Goal: Task Accomplishment & Management: Manage account settings

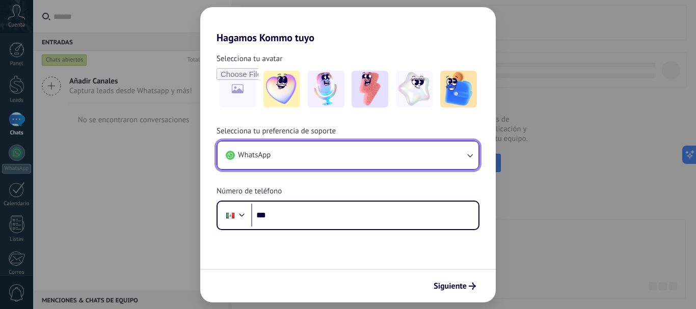
click at [466, 157] on icon "button" at bounding box center [470, 155] width 10 height 10
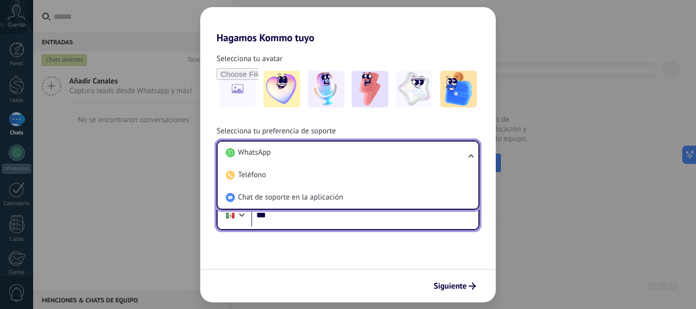
click at [311, 214] on input "***" at bounding box center [364, 215] width 227 height 23
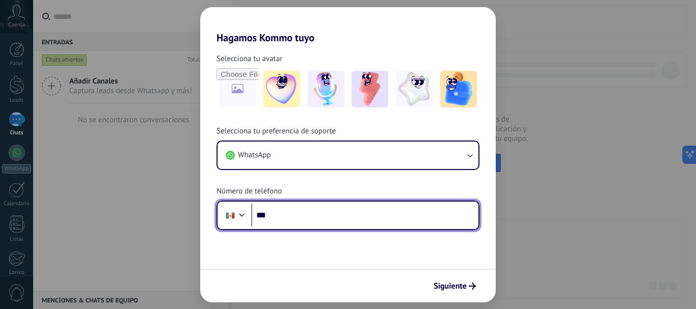
click at [311, 212] on input "***" at bounding box center [364, 215] width 227 height 23
click at [303, 216] on input "***" at bounding box center [364, 215] width 227 height 23
type input "**********"
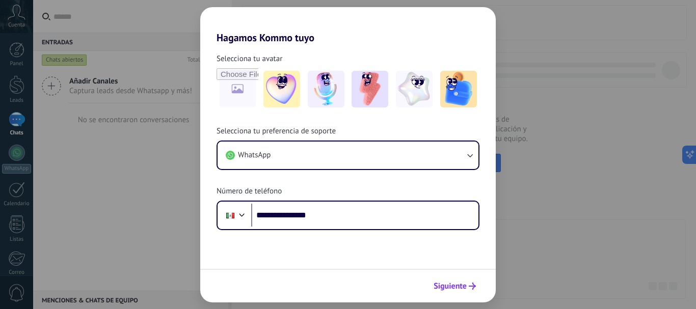
click at [462, 283] on span "Siguiente" at bounding box center [450, 286] width 33 height 7
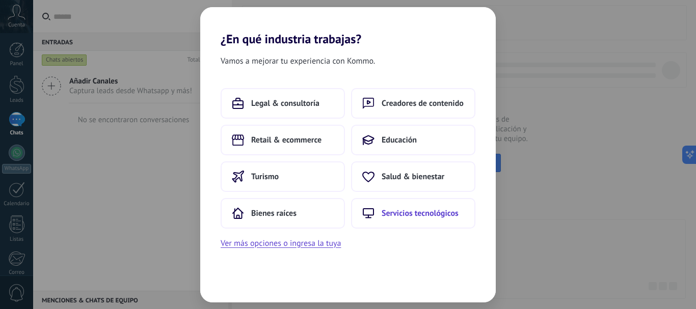
click at [412, 217] on span "Servicios tecnológicos" at bounding box center [420, 213] width 77 height 10
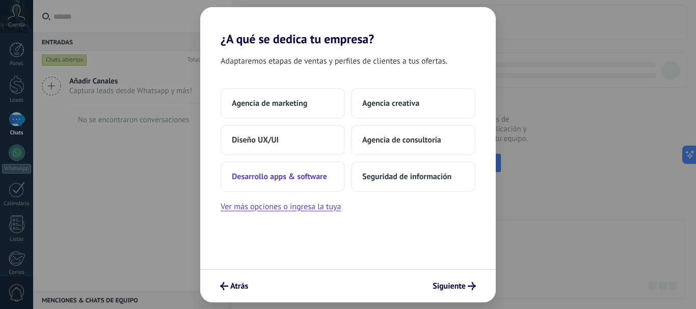
click at [301, 173] on span "Desarrollo apps & software" at bounding box center [279, 177] width 95 height 10
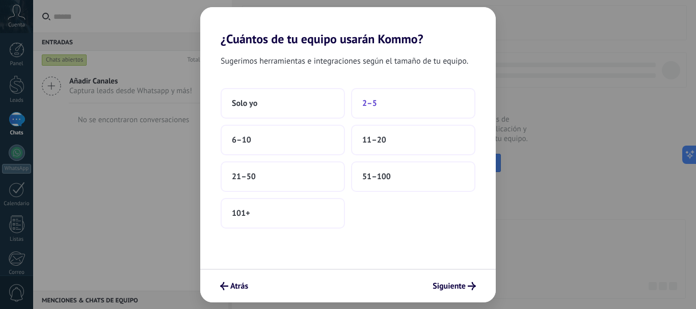
click at [382, 109] on button "2–5" at bounding box center [413, 103] width 124 height 31
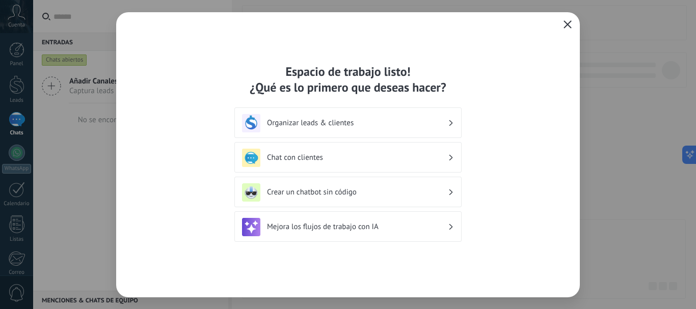
click at [445, 226] on h3 "Mejora los flujos de trabajo con IA" at bounding box center [357, 227] width 181 height 10
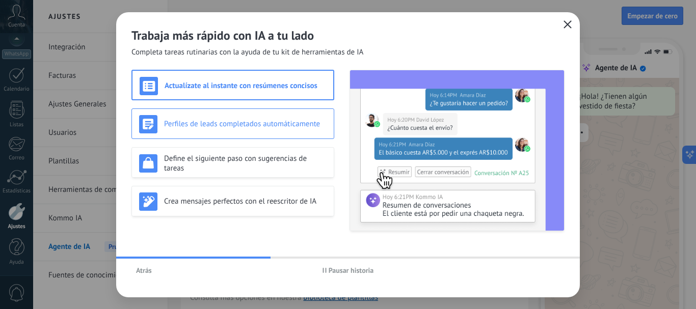
click at [270, 119] on h3 "Perfiles de leads completados automáticamente" at bounding box center [245, 124] width 163 height 10
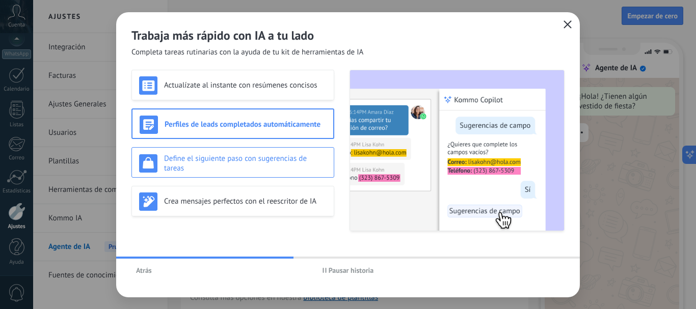
click at [270, 162] on h3 "Define el siguiente paso con sugerencias de tareas" at bounding box center [245, 163] width 163 height 19
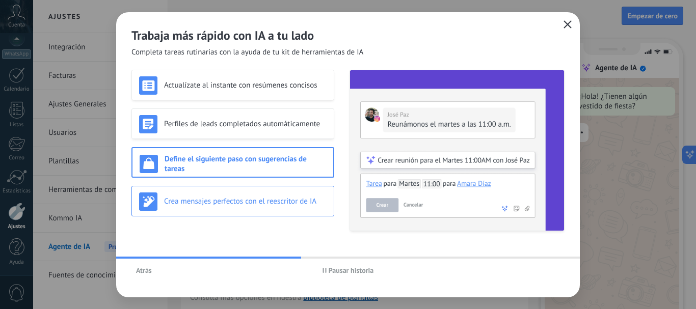
click at [263, 189] on div "Crea mensajes perfectos con el reescritor de IA" at bounding box center [232, 201] width 203 height 31
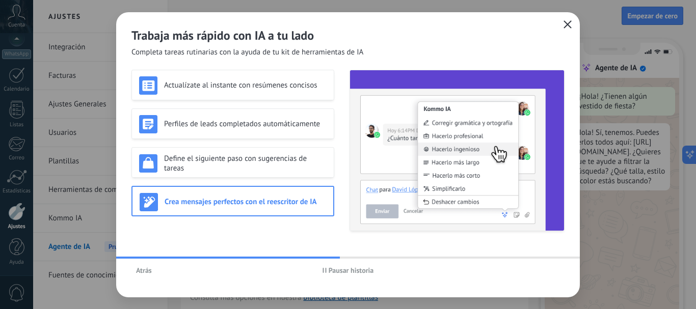
click at [428, 152] on img at bounding box center [457, 150] width 214 height 160
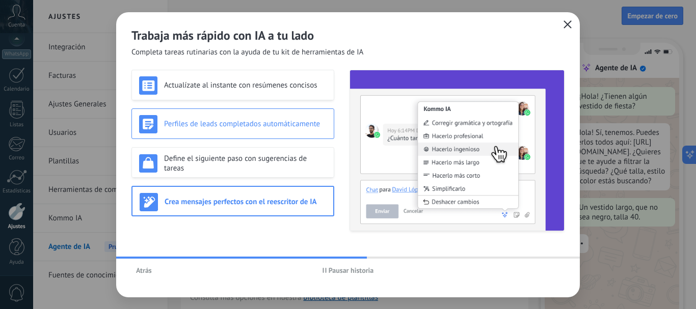
click at [282, 131] on div "Perfiles de leads completados automáticamente" at bounding box center [232, 124] width 187 height 18
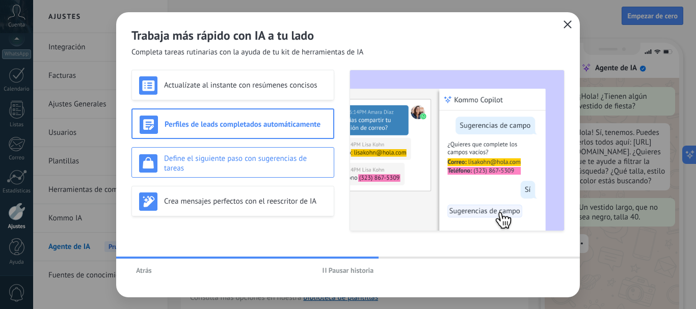
click at [273, 159] on h3 "Define el siguiente paso con sugerencias de tareas" at bounding box center [245, 163] width 163 height 19
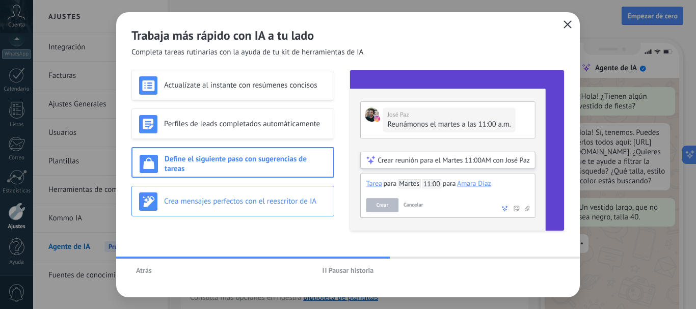
click at [265, 193] on div "Crea mensajes perfectos con el reescritor de IA" at bounding box center [232, 202] width 187 height 18
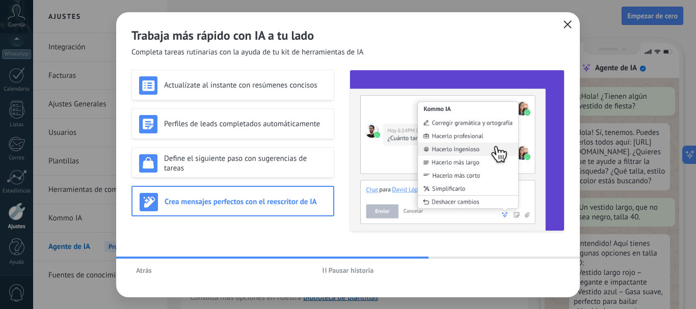
scroll to position [31, 0]
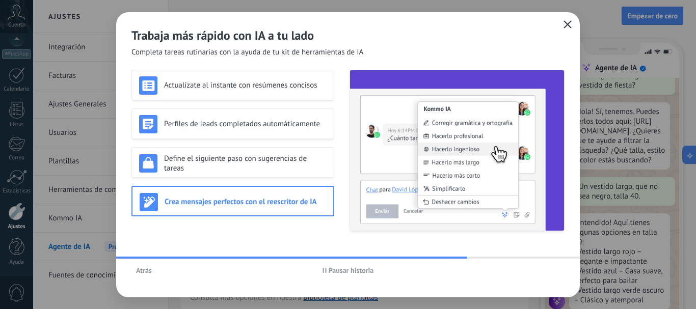
click at [568, 26] on icon "button" at bounding box center [567, 24] width 8 height 8
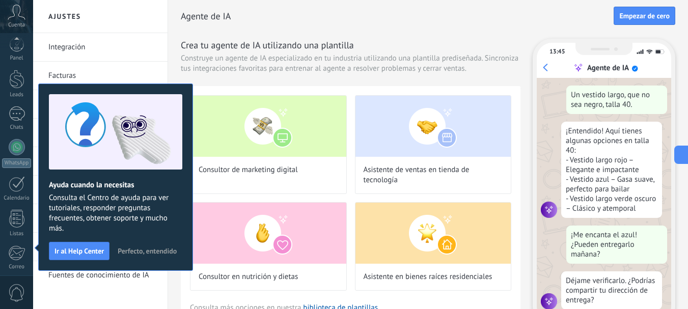
scroll to position [115, 0]
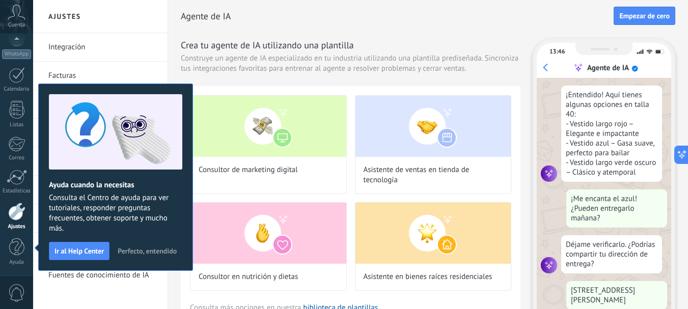
click at [159, 243] on div "Ayuda cuando la necesitas Consulta el Centro de ayuda para ver tutoriales, resp…" at bounding box center [115, 177] width 155 height 187
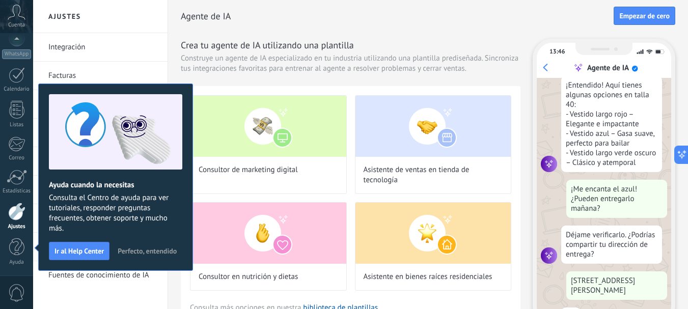
scroll to position [185, 0]
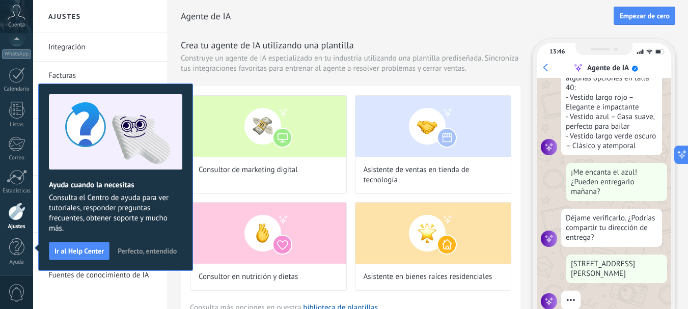
click at [159, 247] on button "Perfecto, entendido" at bounding box center [147, 251] width 68 height 15
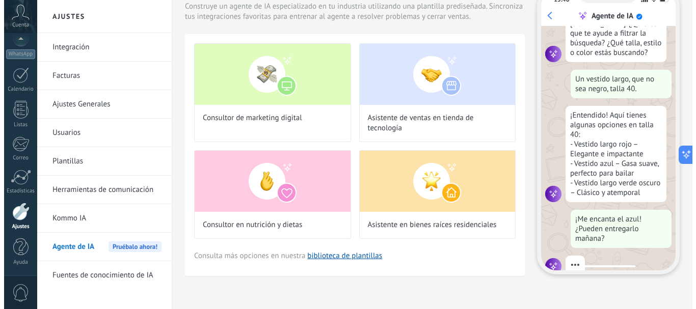
scroll to position [103, 0]
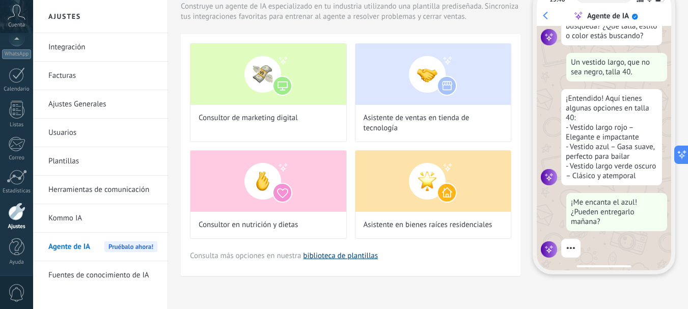
click at [345, 254] on link "biblioteca de plantillas" at bounding box center [340, 256] width 75 height 10
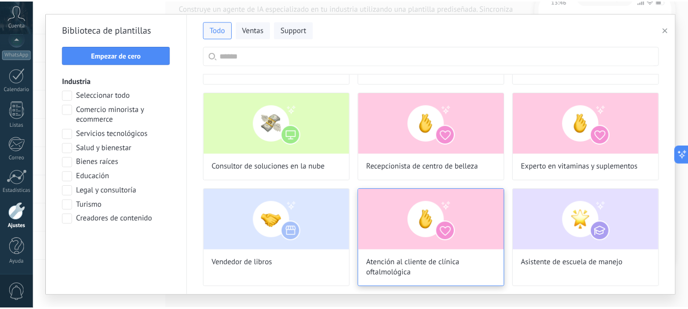
scroll to position [0, 0]
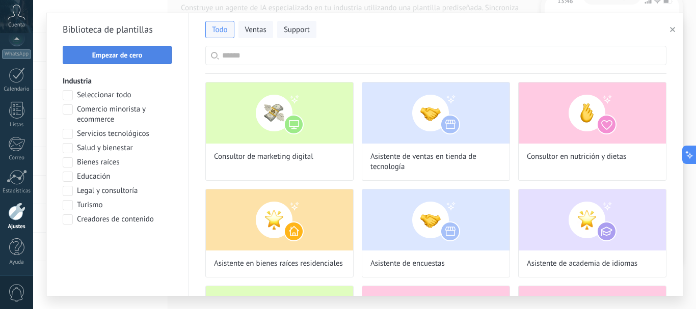
click at [158, 56] on span "Empezar de cero" at bounding box center [117, 54] width 98 height 7
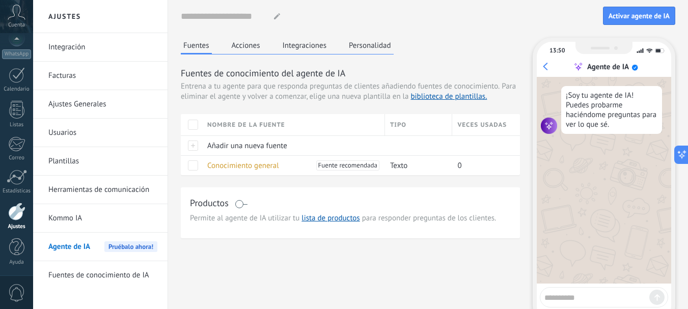
click at [249, 44] on button "Acciones" at bounding box center [246, 45] width 34 height 15
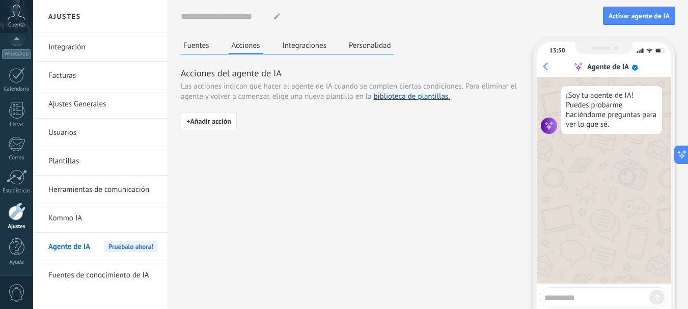
click at [316, 44] on button "Integraciones" at bounding box center [304, 45] width 49 height 15
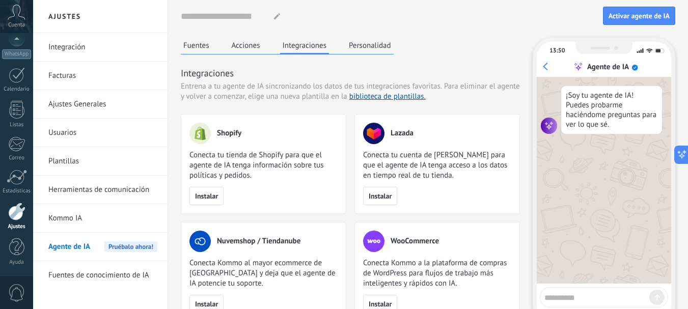
click at [364, 43] on button "Personalidad" at bounding box center [369, 45] width 47 height 15
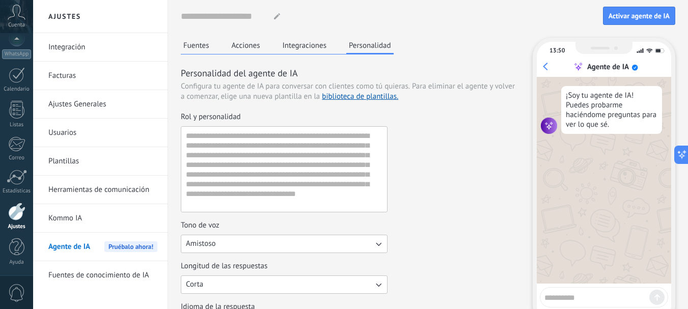
click at [310, 49] on button "Integraciones" at bounding box center [304, 45] width 49 height 15
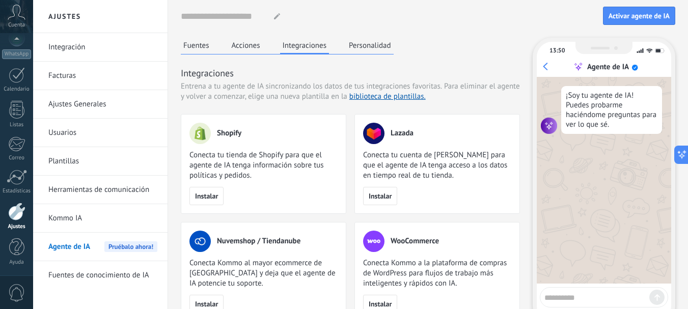
click at [255, 47] on button "Acciones" at bounding box center [246, 45] width 34 height 15
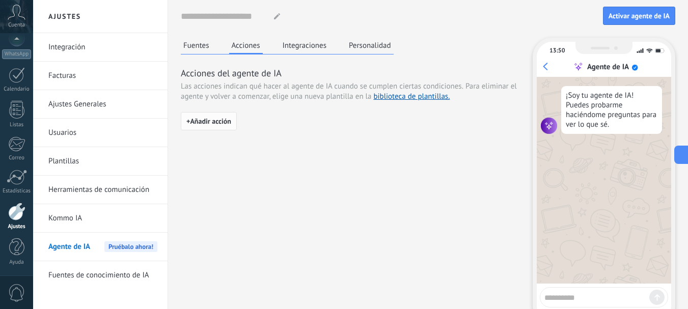
click at [199, 120] on span "+ Añadir acción" at bounding box center [208, 121] width 45 height 7
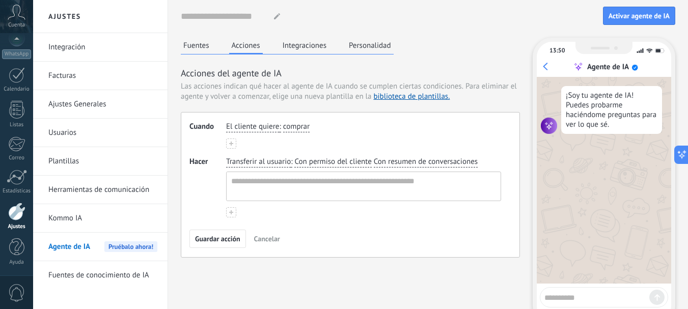
click at [278, 127] on span "El cliente quiere" at bounding box center [252, 127] width 53 height 10
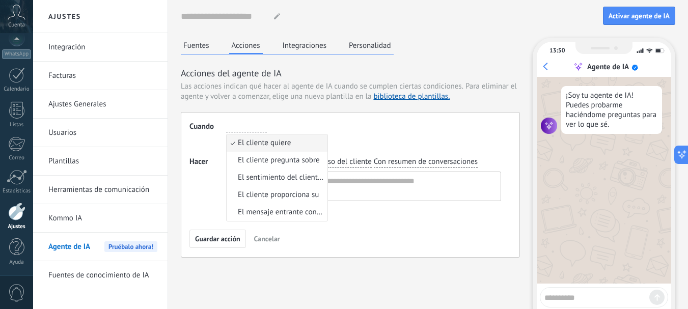
scroll to position [51, 0]
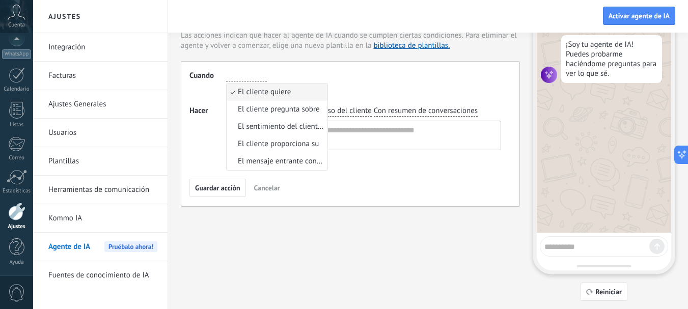
click at [371, 167] on div "Cuando El cliente quiere El cliente quiere El cliente pregunta sobre El sentimi…" at bounding box center [350, 134] width 339 height 146
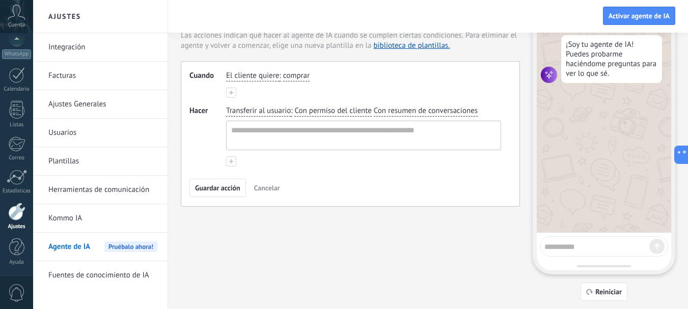
scroll to position [0, 0]
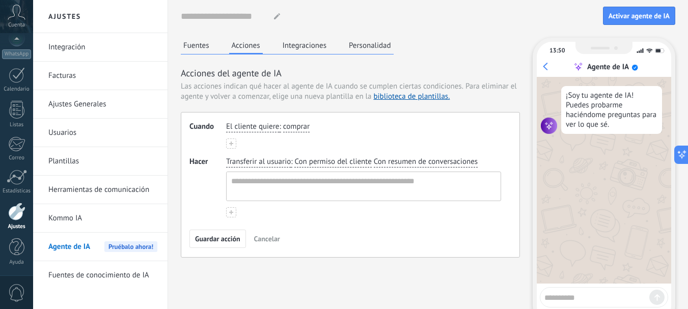
click at [203, 48] on button "Fuentes" at bounding box center [196, 45] width 31 height 15
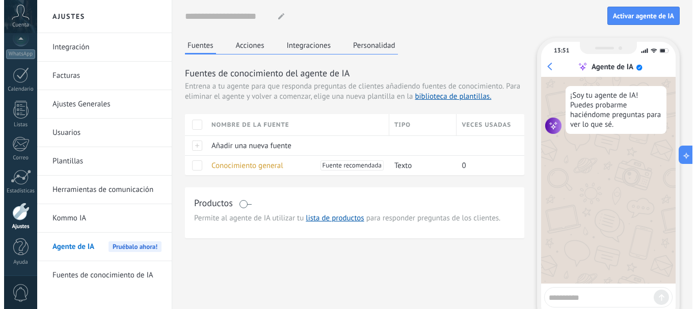
scroll to position [76, 0]
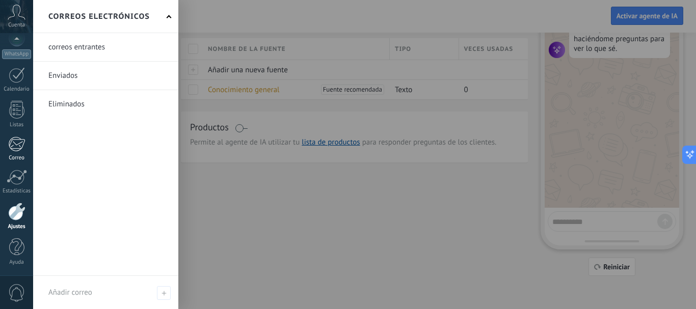
click at [20, 138] on div at bounding box center [16, 144] width 17 height 15
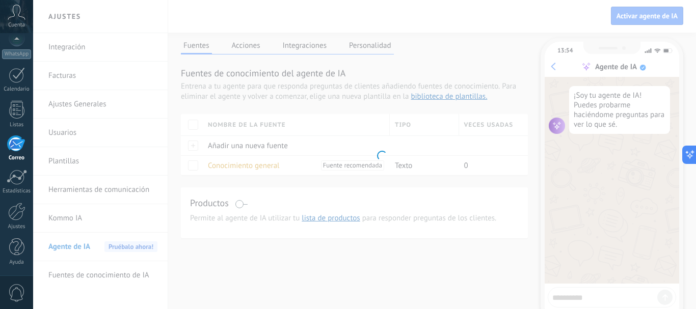
scroll to position [99, 0]
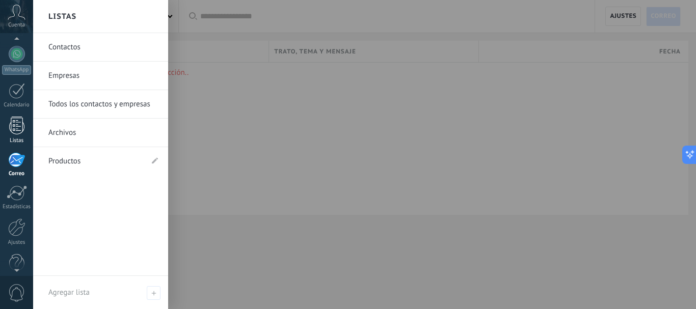
click at [15, 122] on div at bounding box center [16, 126] width 15 height 18
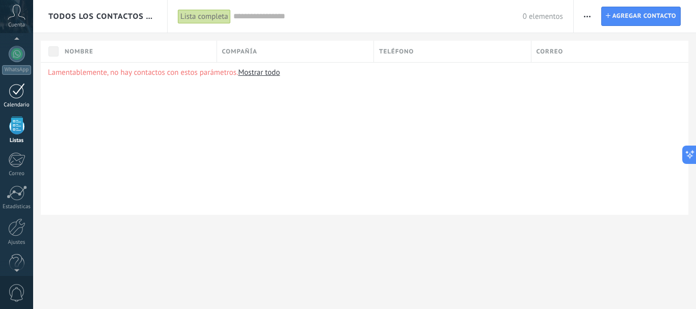
click at [17, 96] on div at bounding box center [17, 91] width 16 height 16
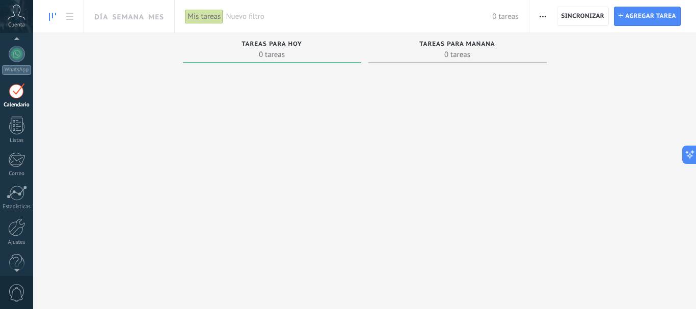
scroll to position [30, 0]
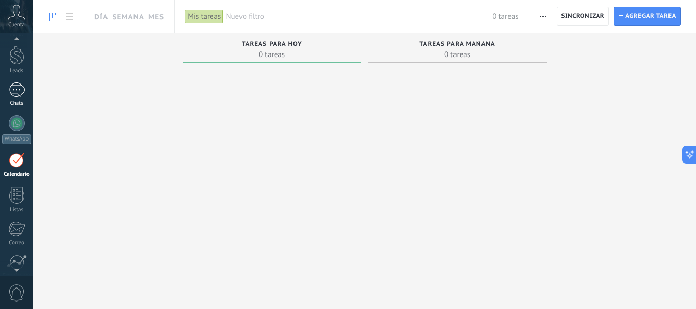
click at [18, 92] on div at bounding box center [17, 90] width 16 height 15
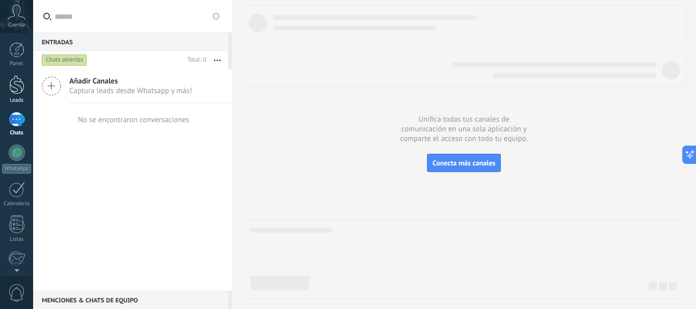
click at [18, 91] on div at bounding box center [16, 84] width 15 height 19
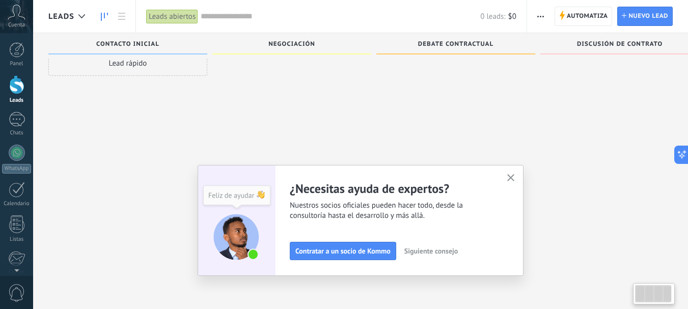
scroll to position [10, 0]
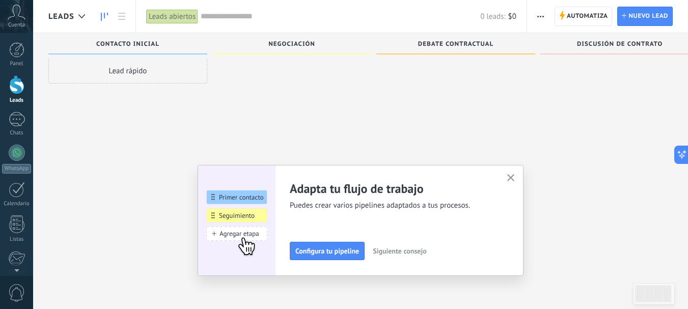
click at [513, 176] on use "button" at bounding box center [511, 178] width 8 height 8
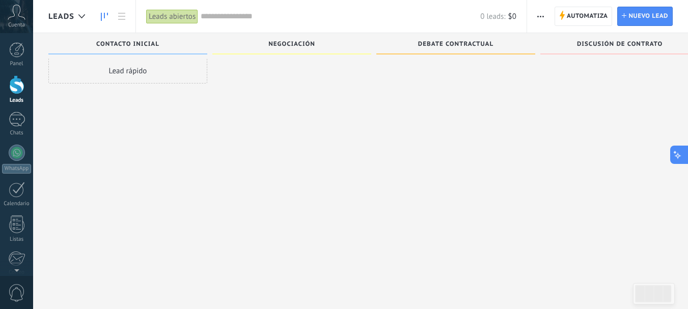
click at [677, 152] on icon at bounding box center [678, 154] width 11 height 11
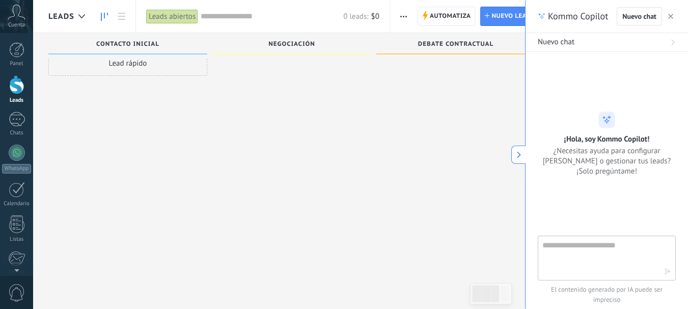
scroll to position [0, 0]
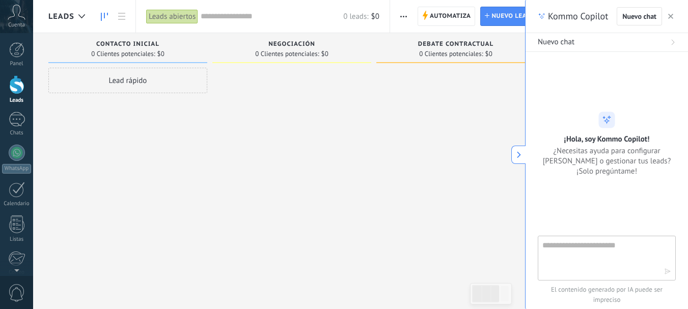
click at [672, 18] on icon "button" at bounding box center [670, 16] width 5 height 5
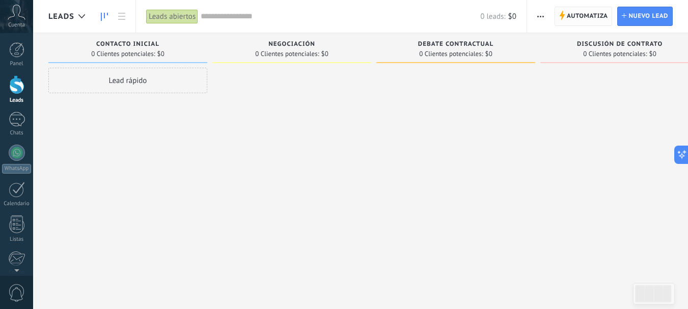
click at [583, 18] on span "Automatiza" at bounding box center [587, 16] width 41 height 18
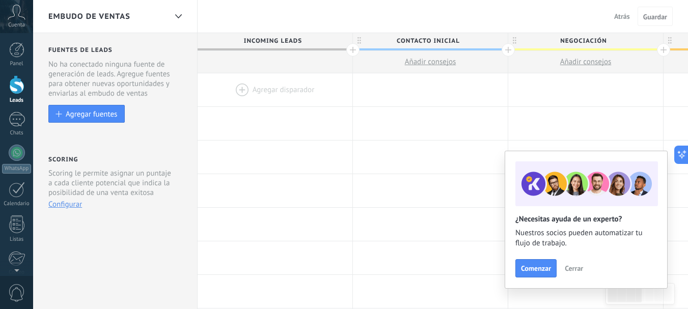
click at [270, 91] on div at bounding box center [275, 89] width 155 height 33
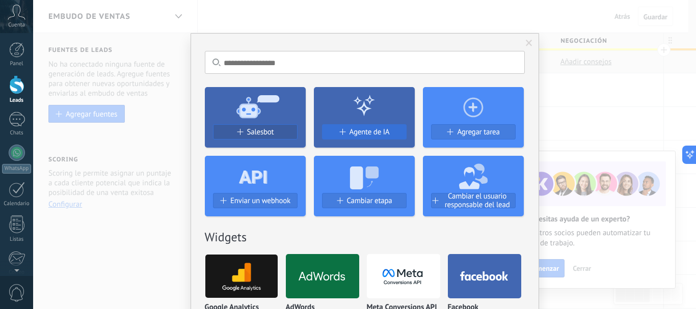
click at [366, 125] on button "Agente de IA" at bounding box center [364, 131] width 85 height 15
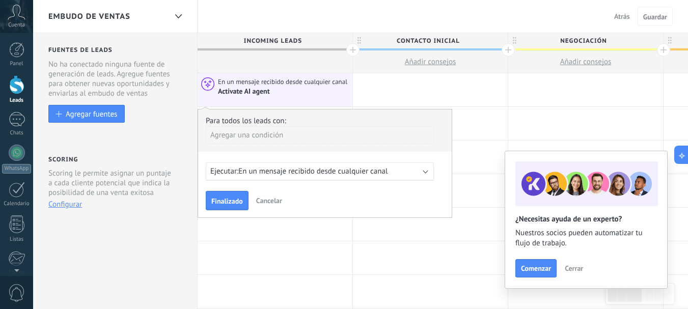
click at [420, 171] on div "Ejecutar: En un mensaje recibido desde cualquier canal" at bounding box center [315, 172] width 211 height 10
click at [429, 166] on div "Ejecutar: En un mensaje recibido desde cualquier canal" at bounding box center [320, 172] width 228 height 18
click at [424, 169] on b at bounding box center [425, 170] width 5 height 5
click at [428, 176] on div "Ejecutar: 0 horas antes del campo seleccionado" at bounding box center [320, 172] width 228 height 18
click at [426, 173] on div "Ejecutar: 0 horas antes del campo seleccionado" at bounding box center [320, 172] width 228 height 18
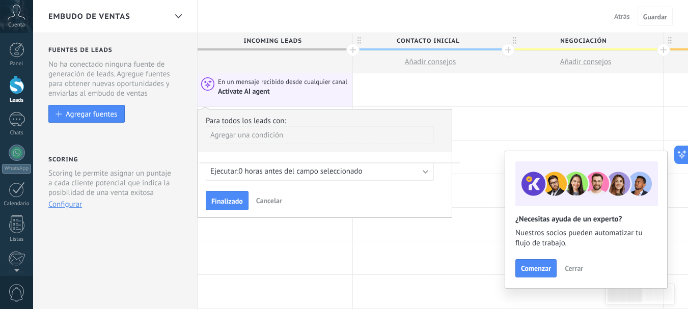
click at [342, 174] on span "0 horas antes del campo seleccionado" at bounding box center [300, 172] width 124 height 10
click at [425, 173] on b at bounding box center [425, 170] width 5 height 5
click at [234, 200] on span "Finalizado" at bounding box center [227, 201] width 32 height 7
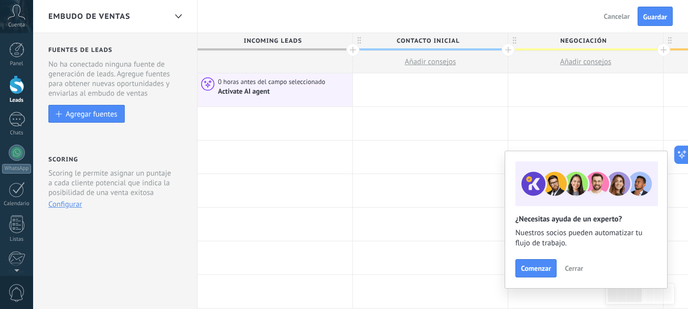
click at [577, 266] on span "Cerrar" at bounding box center [574, 268] width 18 height 7
